Goal: Find specific page/section: Find specific page/section

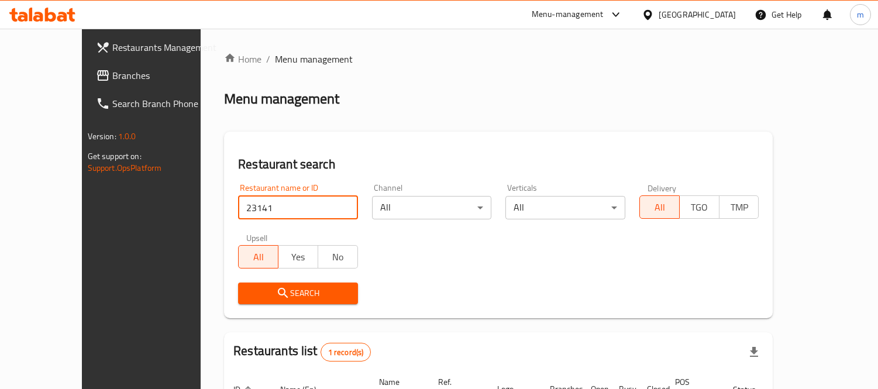
scroll to position [109, 0]
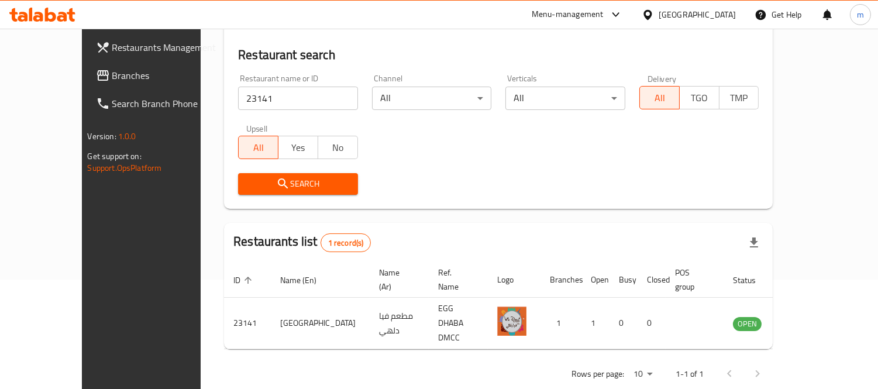
click at [685, 0] on div "Menu-management [GEOGRAPHIC_DATA] Get Help m" at bounding box center [439, 14] width 878 height 29
click at [692, 13] on div "[GEOGRAPHIC_DATA]" at bounding box center [697, 14] width 77 height 13
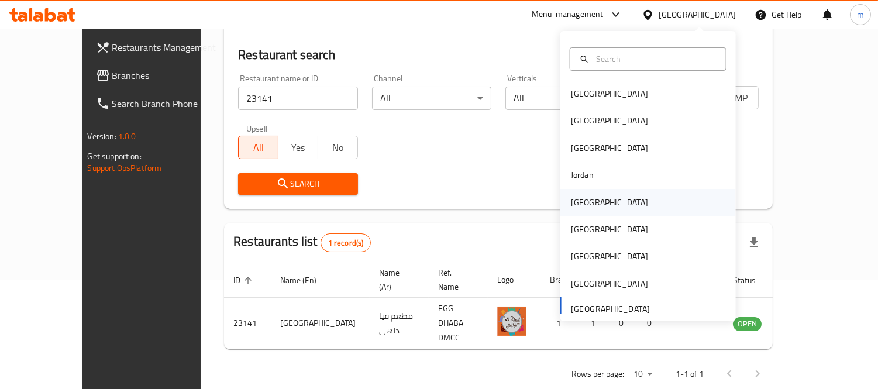
click at [592, 201] on div "[GEOGRAPHIC_DATA]" at bounding box center [610, 202] width 96 height 27
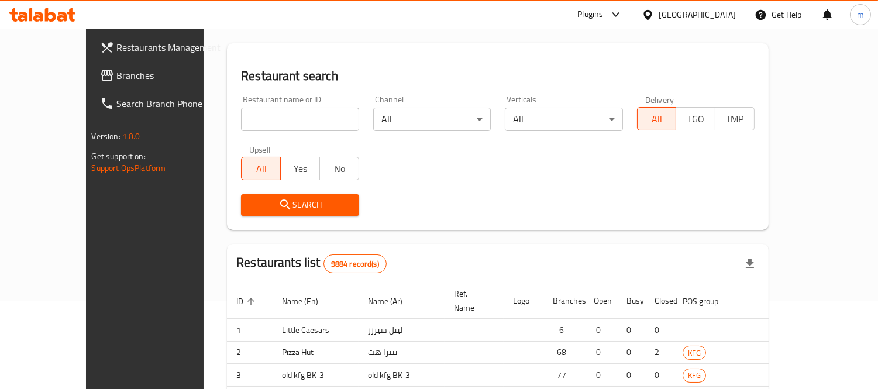
scroll to position [109, 0]
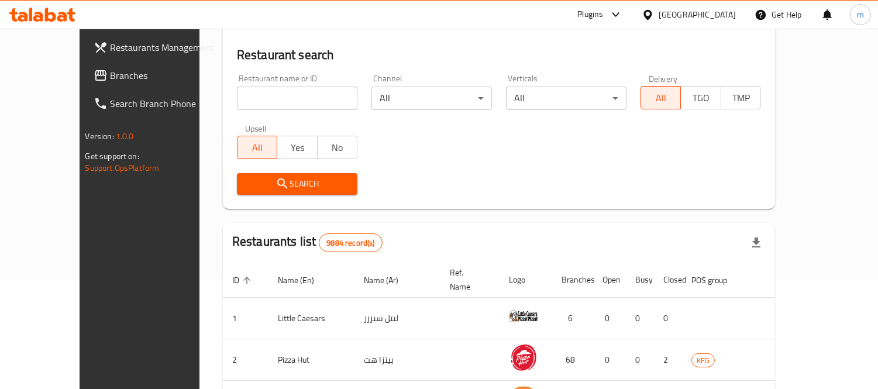
click at [110, 78] on span "Branches" at bounding box center [163, 75] width 107 height 14
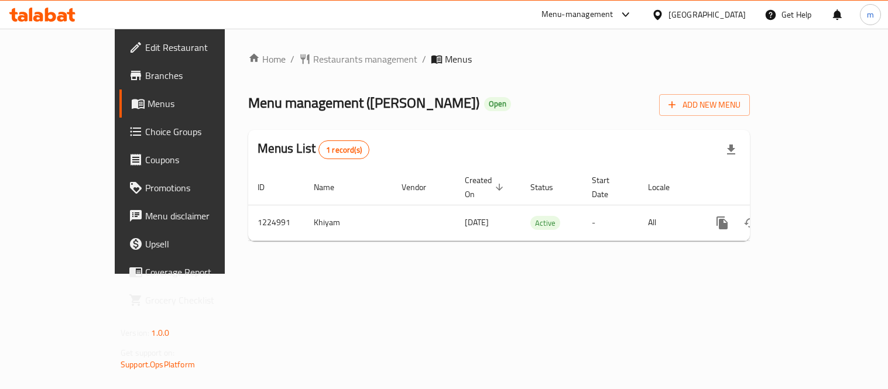
click at [313, 61] on span "Restaurants management" at bounding box center [365, 59] width 104 height 14
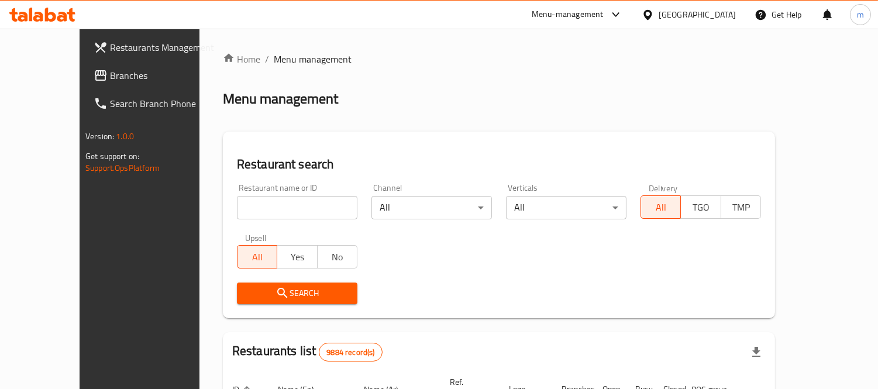
click at [256, 201] on input "search" at bounding box center [297, 207] width 121 height 23
paste input "675157"
type input "675157"
click button "Search" at bounding box center [297, 294] width 121 height 22
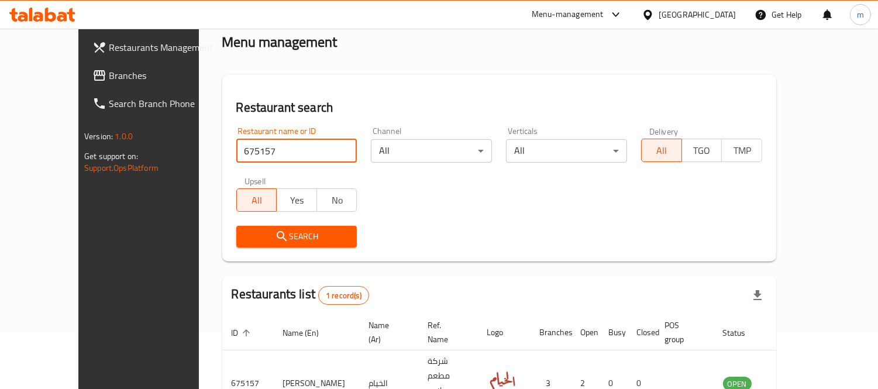
scroll to position [109, 0]
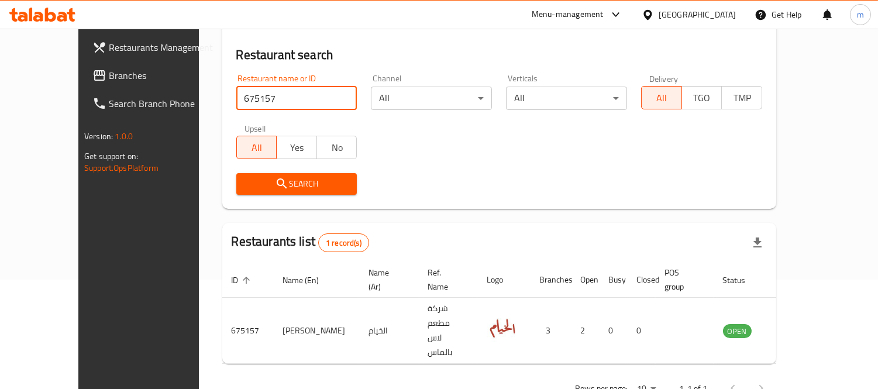
drag, startPoint x: 633, startPoint y: 155, endPoint x: 633, endPoint y: 143, distance: 11.7
click at [633, 154] on div "Restaurant name or ID 675157 Restaurant name or ID Channel All ​ Verticals All …" at bounding box center [499, 134] width 540 height 135
